Goal: Information Seeking & Learning: Check status

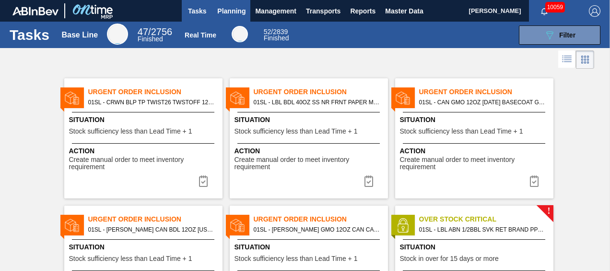
click at [237, 15] on span "Planning" at bounding box center [231, 11] width 28 height 12
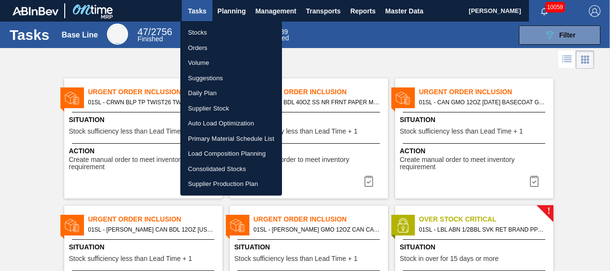
click at [237, 13] on div at bounding box center [305, 135] width 610 height 271
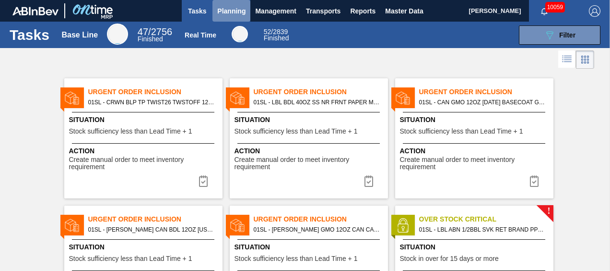
click at [238, 11] on span "Planning" at bounding box center [231, 11] width 28 height 12
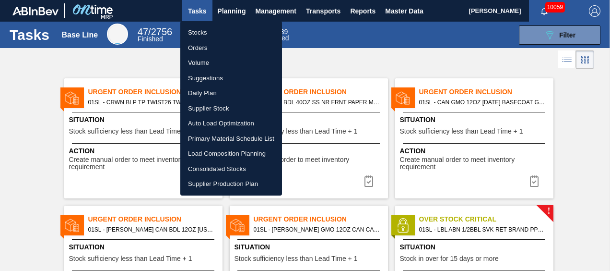
click at [208, 80] on li "Suggestions" at bounding box center [231, 78] width 102 height 15
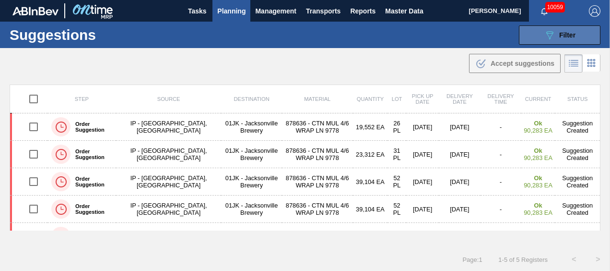
click at [544, 40] on icon "089F7B8B-B2A5-4AFE-B5C0-19BA573D28AC" at bounding box center [550, 35] width 12 height 12
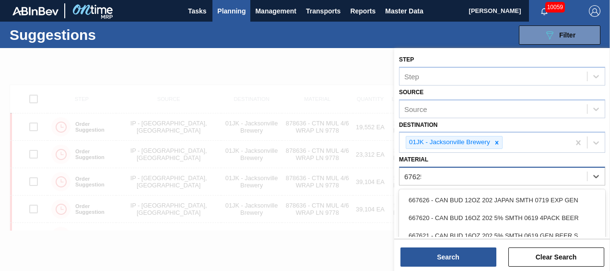
type input "676253"
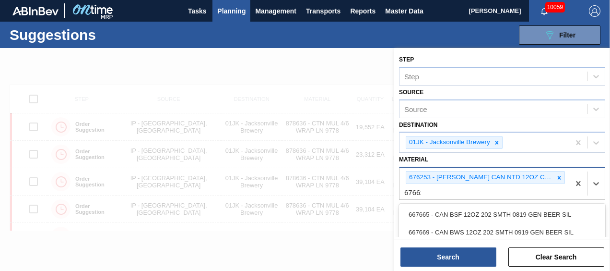
type input "676623"
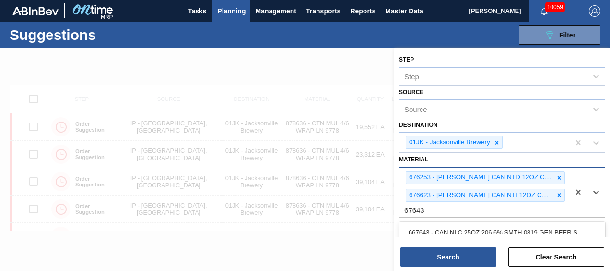
type input "676437"
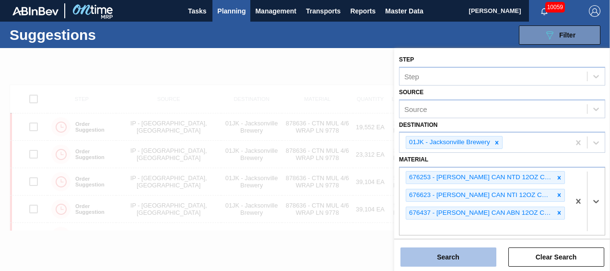
click at [464, 249] on button "Search" at bounding box center [449, 256] width 96 height 19
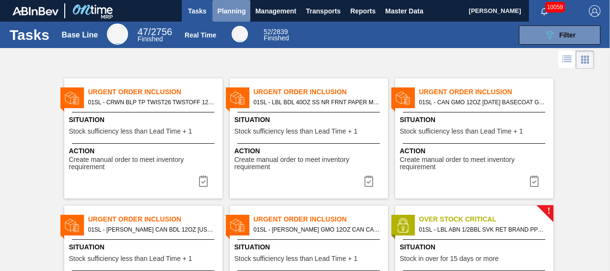
click at [225, 18] on button "Planning" at bounding box center [232, 11] width 38 height 22
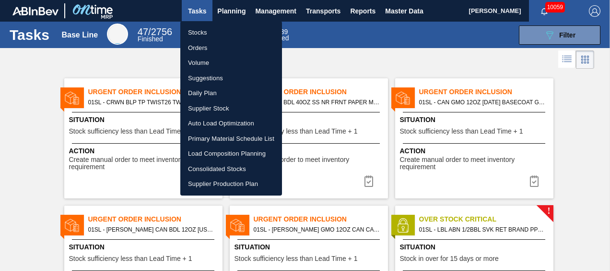
drag, startPoint x: 225, startPoint y: 29, endPoint x: 345, endPoint y: 1, distance: 123.1
click at [225, 29] on li "Stocks" at bounding box center [231, 32] width 102 height 15
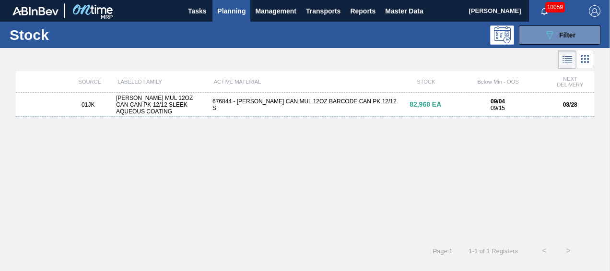
drag, startPoint x: 570, startPoint y: 34, endPoint x: 568, endPoint y: 57, distance: 23.1
click at [570, 34] on span "Filter" at bounding box center [567, 35] width 16 height 8
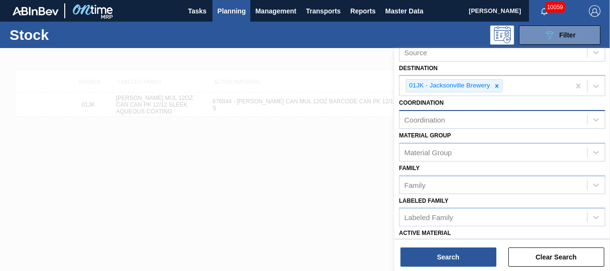
scroll to position [96, 0]
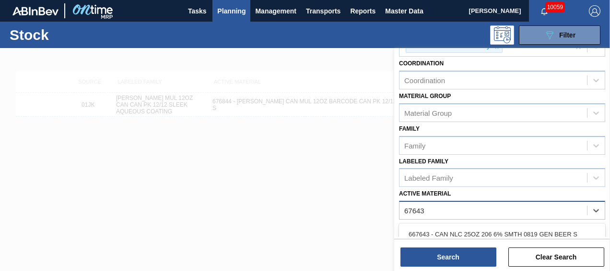
type Material "676437"
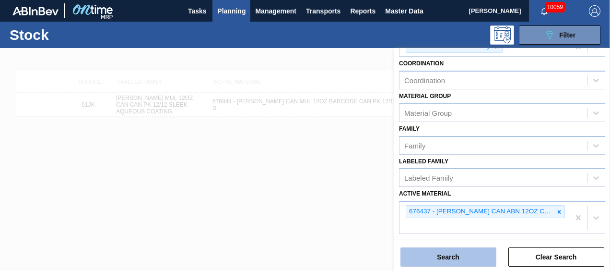
click at [449, 260] on button "Search" at bounding box center [449, 256] width 96 height 19
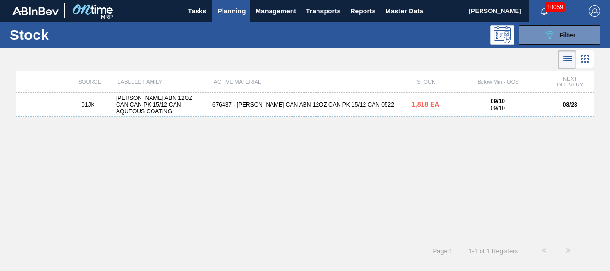
click at [334, 111] on div "01JK CARR ABN 12OZ CAN CAN PK 15/12 CAN AQUEOUS COATING 676437 - CARR CAN ABN 1…" at bounding box center [305, 105] width 579 height 24
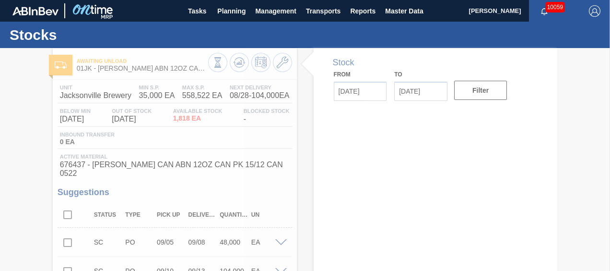
type input "08/28/2025"
type input "09/11/2025"
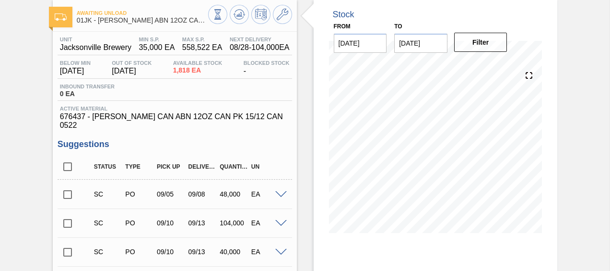
scroll to position [96, 0]
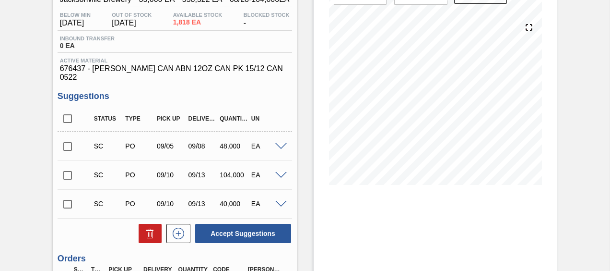
click at [286, 135] on div "SC PO 09/05 09/08 48,000 EA" at bounding box center [175, 146] width 235 height 24
click at [281, 143] on span at bounding box center [281, 146] width 12 height 7
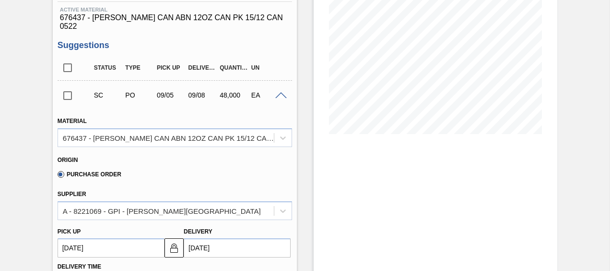
scroll to position [144, 0]
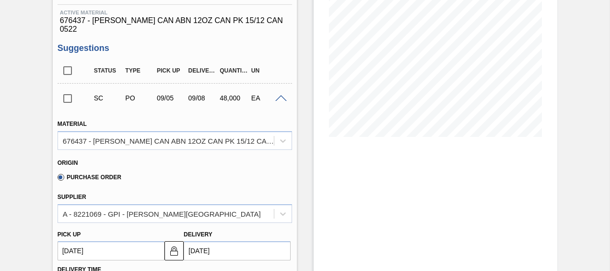
click at [279, 95] on span at bounding box center [281, 98] width 12 height 7
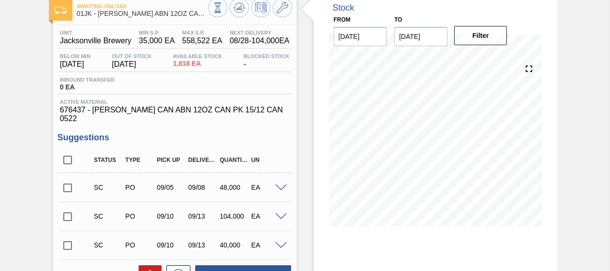
scroll to position [96, 0]
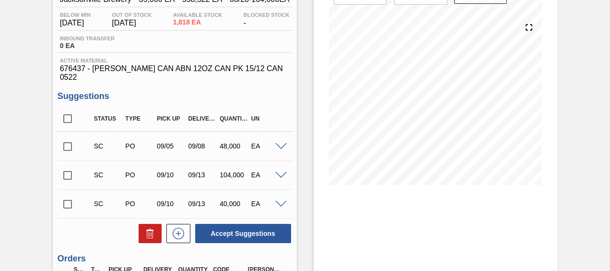
click at [279, 172] on span at bounding box center [281, 175] width 12 height 7
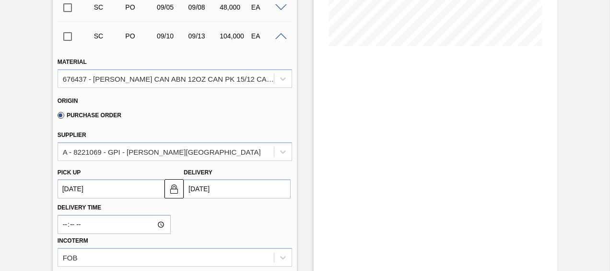
scroll to position [192, 0]
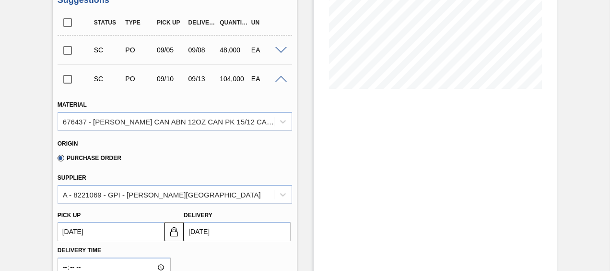
click at [281, 67] on div "SC PO 09/10 09/13 104,000 EA" at bounding box center [175, 79] width 235 height 24
click at [279, 75] on div "EA" at bounding box center [266, 79] width 34 height 8
click at [279, 76] on span at bounding box center [281, 79] width 12 height 7
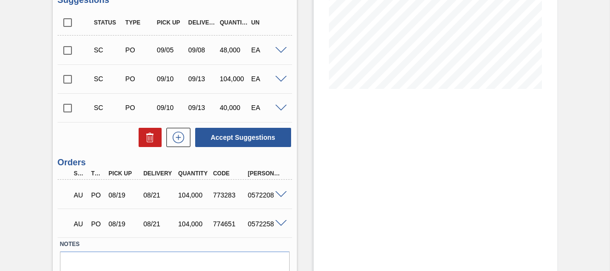
click at [282, 104] on div "SC PO 09/10 09/13 40,000 EA" at bounding box center [175, 107] width 235 height 24
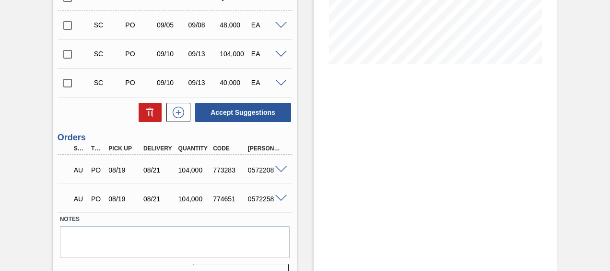
scroll to position [229, 0]
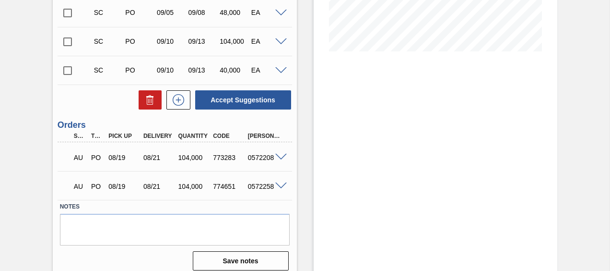
click at [276, 67] on span at bounding box center [281, 70] width 12 height 7
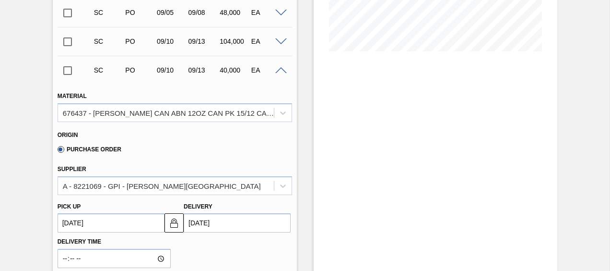
click at [282, 67] on span at bounding box center [281, 70] width 12 height 7
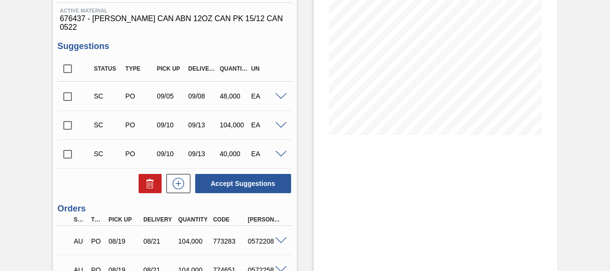
scroll to position [37, 0]
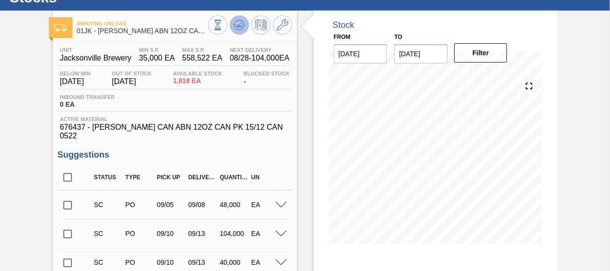
click at [236, 23] on icon at bounding box center [240, 25] width 12 height 12
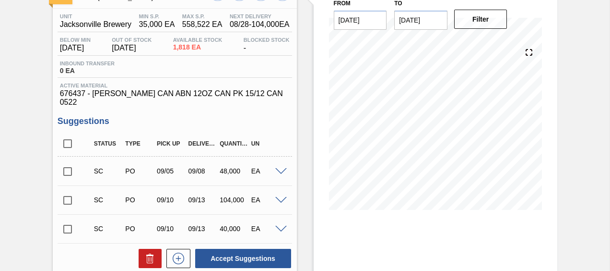
scroll to position [85, 0]
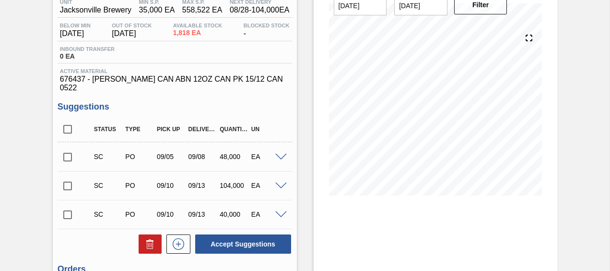
click at [280, 210] on div at bounding box center [282, 213] width 19 height 7
click at [280, 211] on span at bounding box center [281, 214] width 12 height 7
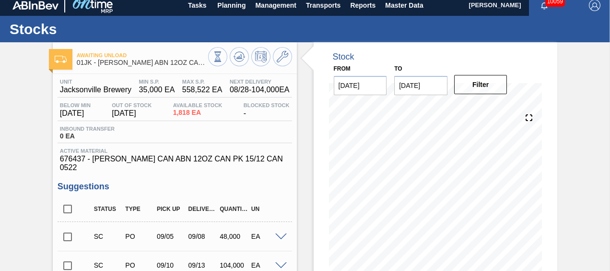
scroll to position [0, 0]
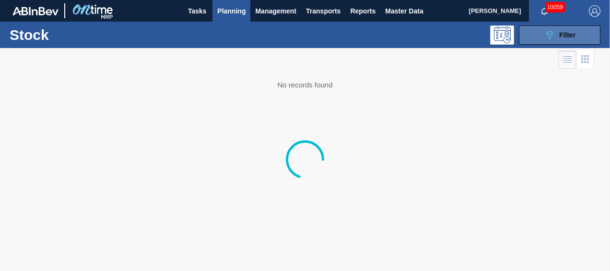
click at [557, 41] on button "089F7B8B-B2A5-4AFE-B5C0-19BA573D28AC Filter" at bounding box center [560, 34] width 82 height 19
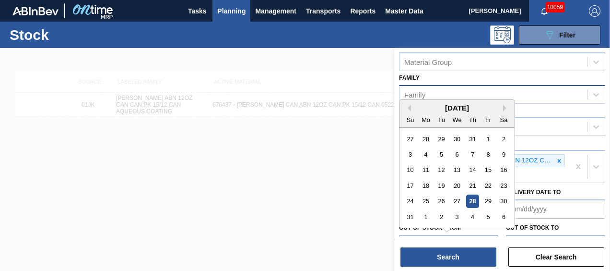
scroll to position [48, 0]
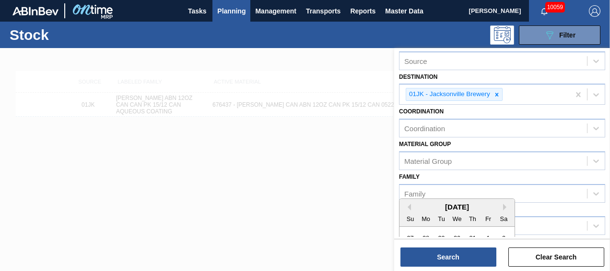
click at [379, 192] on div at bounding box center [305, 183] width 610 height 271
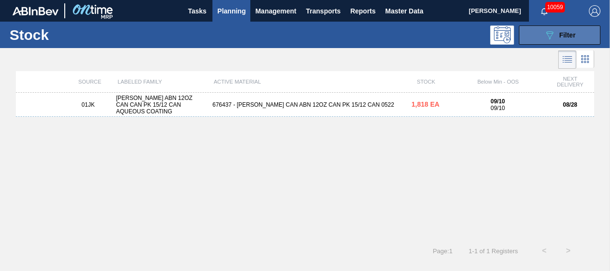
click at [580, 35] on button "089F7B8B-B2A5-4AFE-B5C0-19BA573D28AC Filter" at bounding box center [560, 34] width 82 height 19
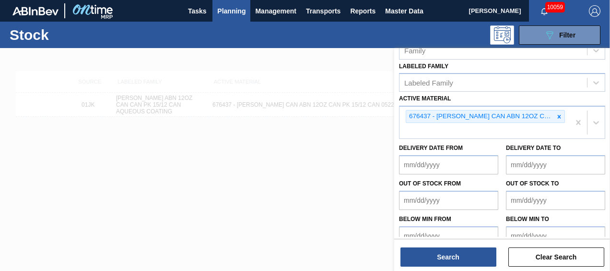
scroll to position [192, 0]
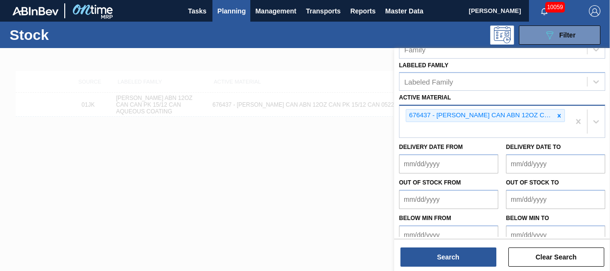
click at [462, 130] on div "676437 - [PERSON_NAME] CAN ABN 12OZ CAN PK 15/12 CAN 0522" at bounding box center [485, 122] width 170 height 32
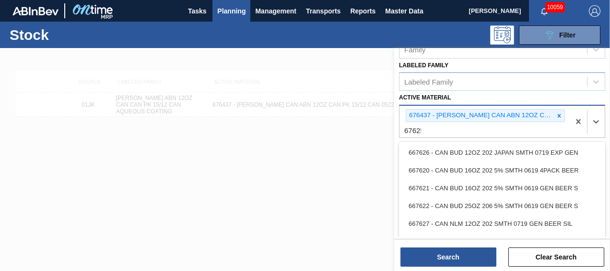
type Material "676253"
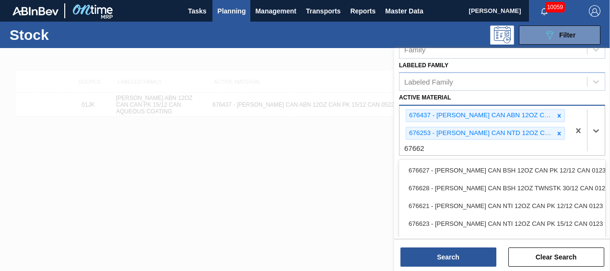
type Material "676623"
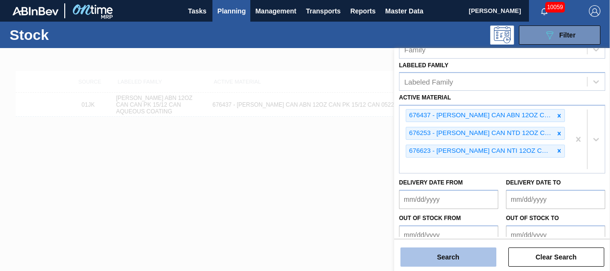
click at [477, 261] on button "Search" at bounding box center [449, 256] width 96 height 19
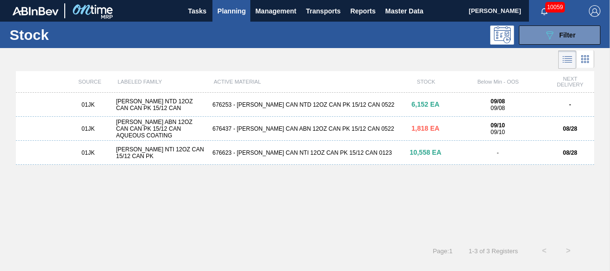
click at [337, 146] on div "01JK CARR NTI 12OZ CAN 15/12 CAN PK 676623 - CARR CAN NTI 12OZ CAN PK 15/12 CAN…" at bounding box center [305, 153] width 579 height 24
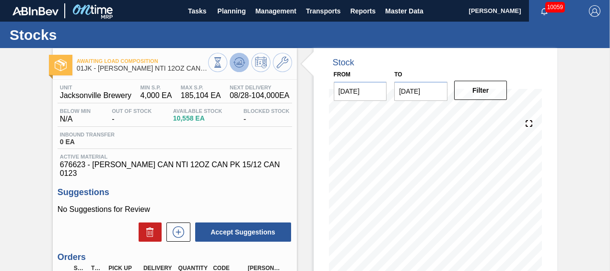
click at [239, 62] on icon at bounding box center [239, 62] width 6 height 4
